Goal: Information Seeking & Learning: Check status

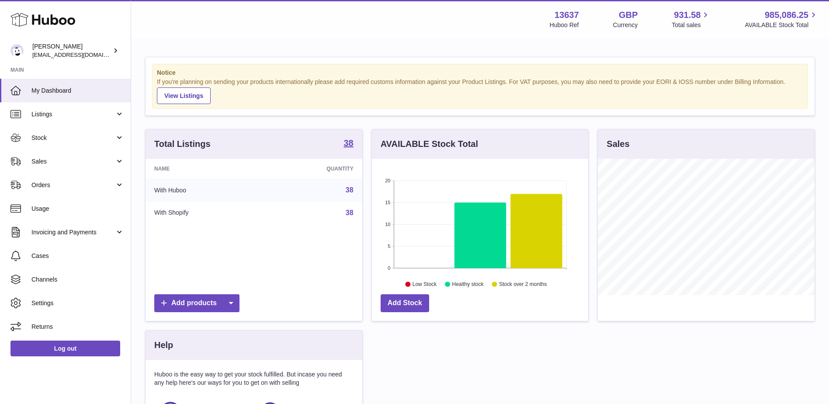
scroll to position [136, 216]
drag, startPoint x: 56, startPoint y: 136, endPoint x: 56, endPoint y: 141, distance: 4.8
click at [56, 136] on span "Stock" at bounding box center [72, 138] width 83 height 8
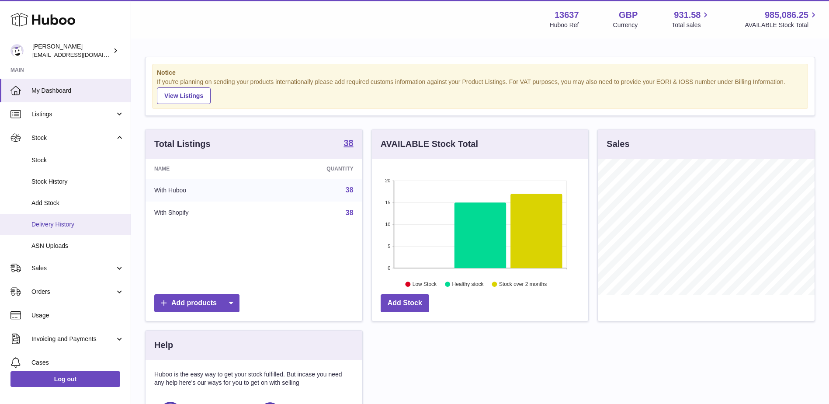
click at [67, 221] on span "Delivery History" at bounding box center [77, 224] width 93 height 8
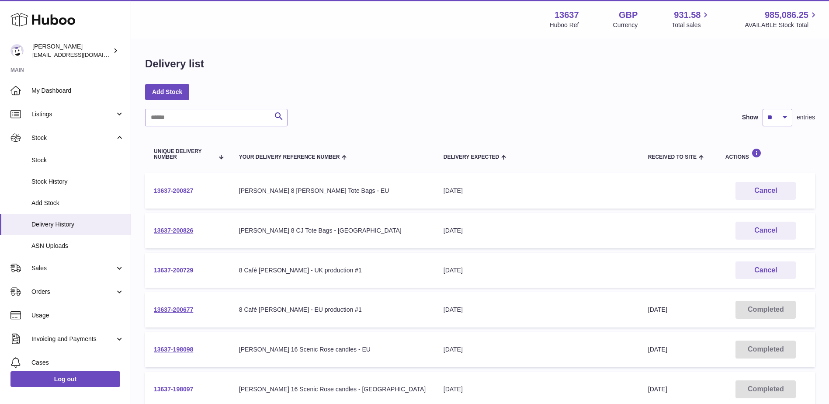
click at [164, 192] on link "13637-200827" at bounding box center [173, 190] width 39 height 7
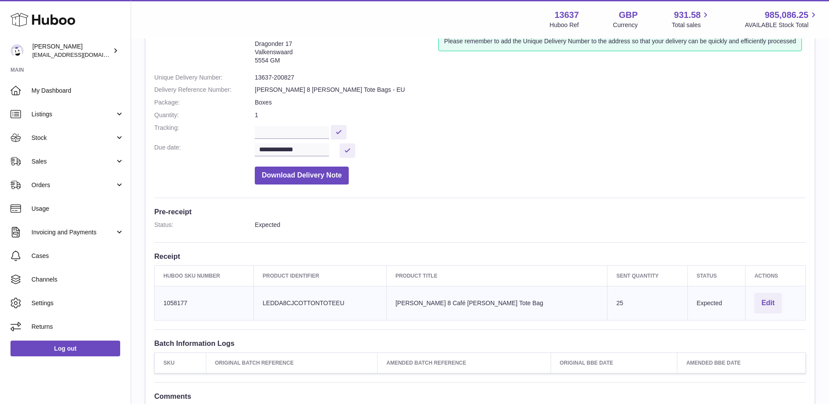
scroll to position [111, 0]
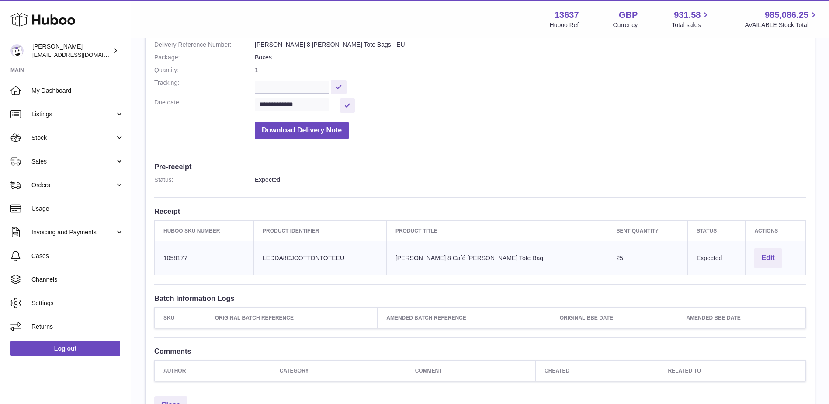
drag, startPoint x: 188, startPoint y: 259, endPoint x: 165, endPoint y: 257, distance: 23.2
click at [165, 257] on td "Huboo SKU Number 1058177" at bounding box center [204, 258] width 99 height 34
drag, startPoint x: 162, startPoint y: 257, endPoint x: 198, endPoint y: 257, distance: 35.8
click at [198, 257] on td "Huboo SKU Number 1058177" at bounding box center [204, 258] width 99 height 34
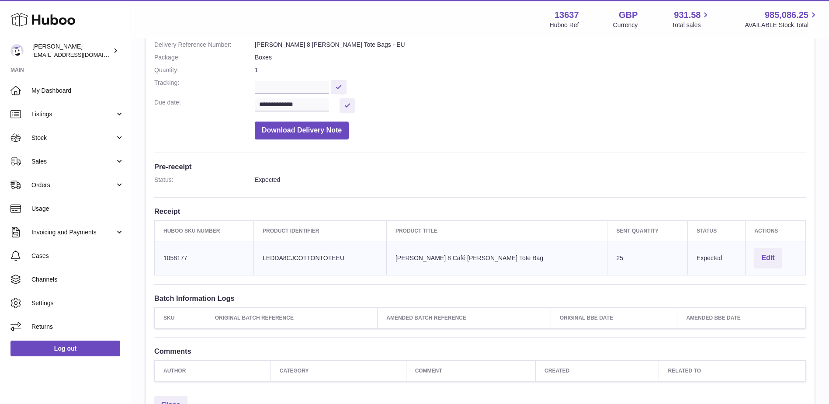
drag, startPoint x: 198, startPoint y: 257, endPoint x: 174, endPoint y: 257, distance: 23.6
copy td "1058177"
click at [83, 138] on span "Stock" at bounding box center [72, 138] width 83 height 8
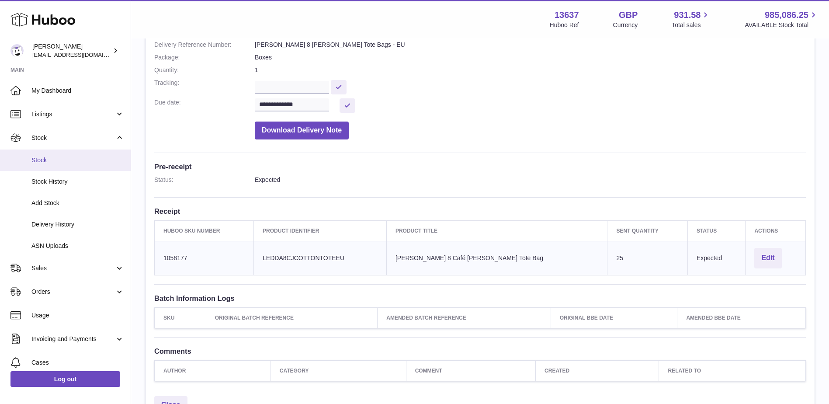
click at [84, 167] on link "Stock" at bounding box center [65, 159] width 131 height 21
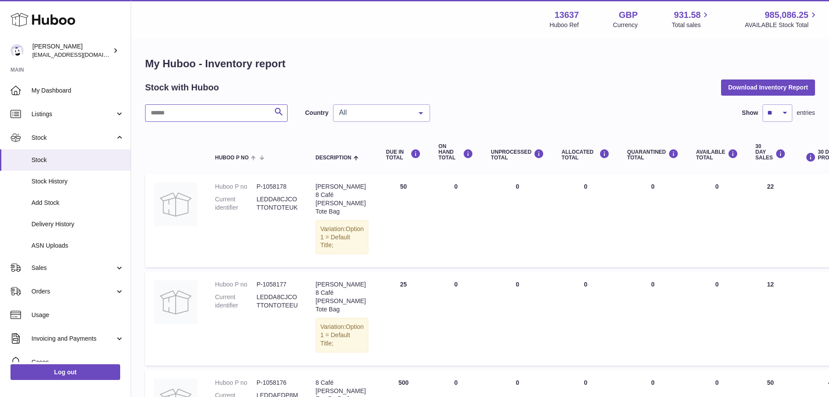
paste input "*******"
type input "*******"
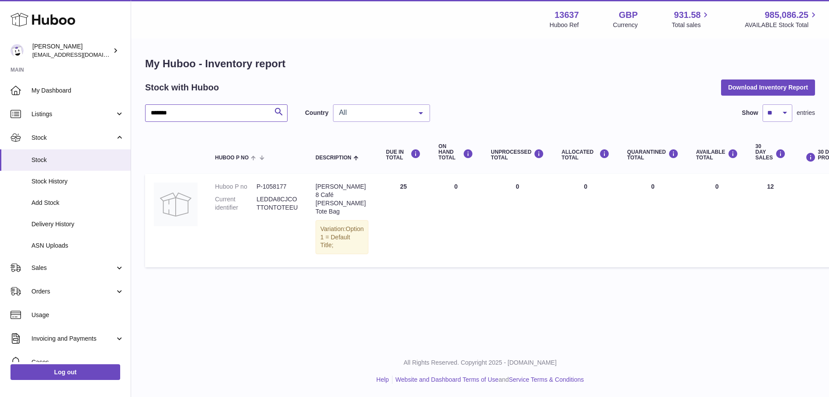
click at [250, 108] on input "*******" at bounding box center [216, 112] width 143 height 17
